Goal: Task Accomplishment & Management: Manage account settings

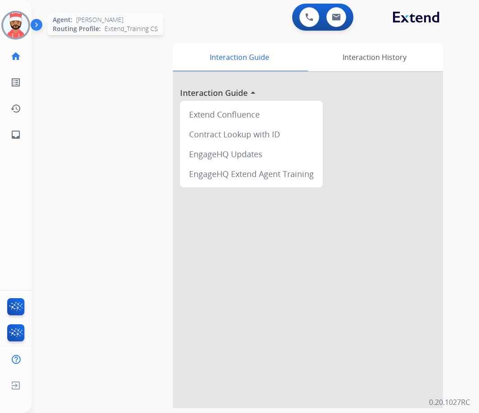
click at [16, 26] on img at bounding box center [15, 25] width 25 height 25
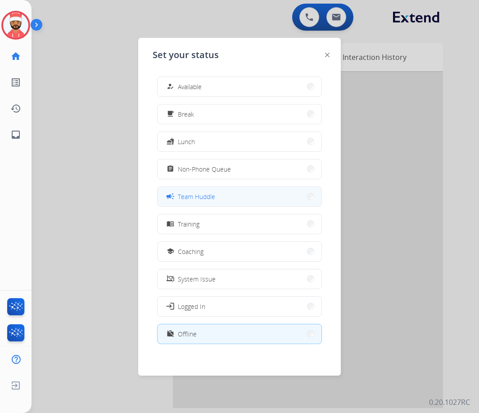
click at [194, 201] on span "Team Huddle" at bounding box center [196, 196] width 37 height 9
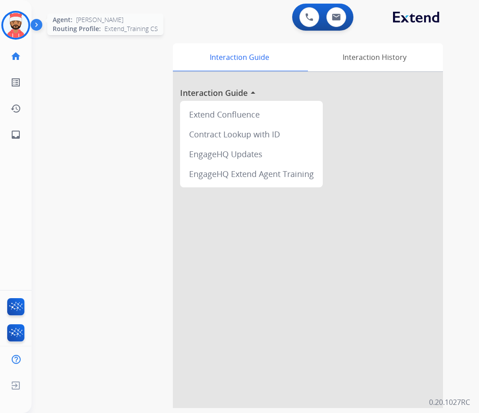
click at [18, 36] on img at bounding box center [15, 25] width 25 height 25
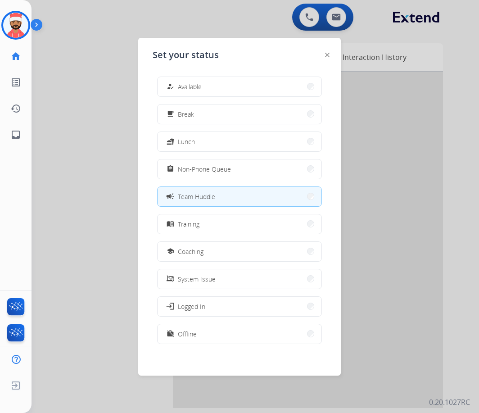
click at [92, 131] on div at bounding box center [239, 206] width 479 height 413
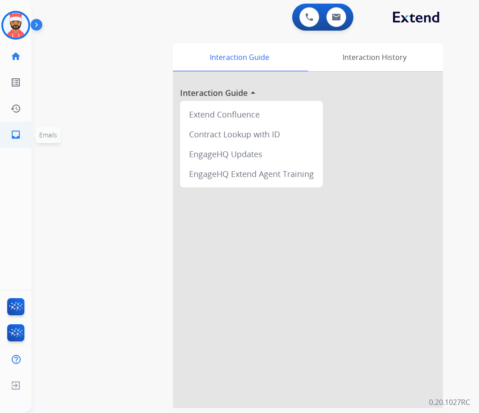
click at [14, 136] on mat-icon "inbox" at bounding box center [15, 134] width 11 height 11
select select "**********"
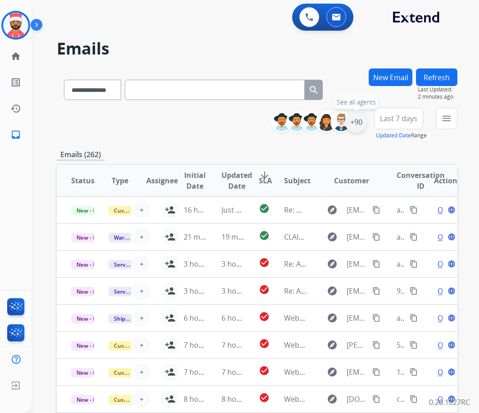
click at [356, 129] on div "+90" at bounding box center [357, 122] width 22 height 22
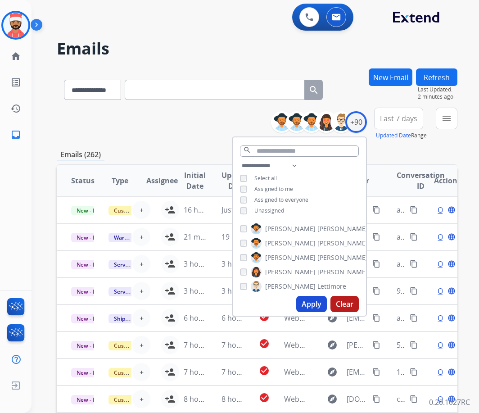
click at [269, 208] on span "Unassigned" at bounding box center [270, 211] width 30 height 8
click at [306, 309] on button "Apply" at bounding box center [311, 304] width 31 height 16
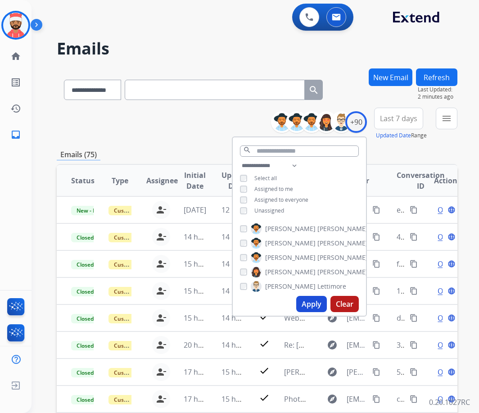
click at [170, 134] on div "**********" at bounding box center [257, 124] width 401 height 32
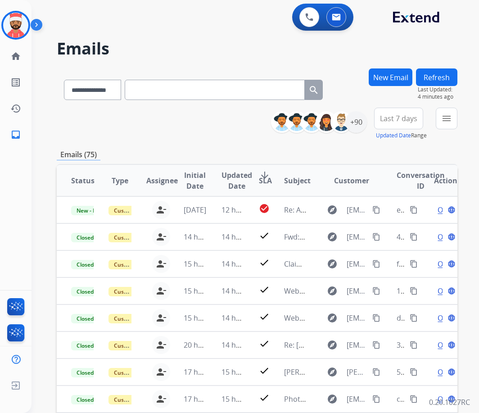
click at [83, 184] on span "Status" at bounding box center [82, 180] width 23 height 11
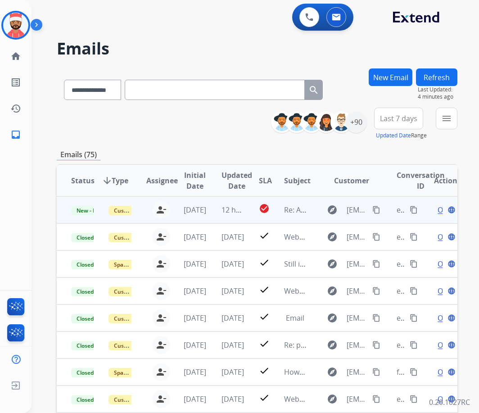
click at [195, 221] on td "[DATE]" at bounding box center [187, 209] width 37 height 27
